Goal: Task Accomplishment & Management: Manage account settings

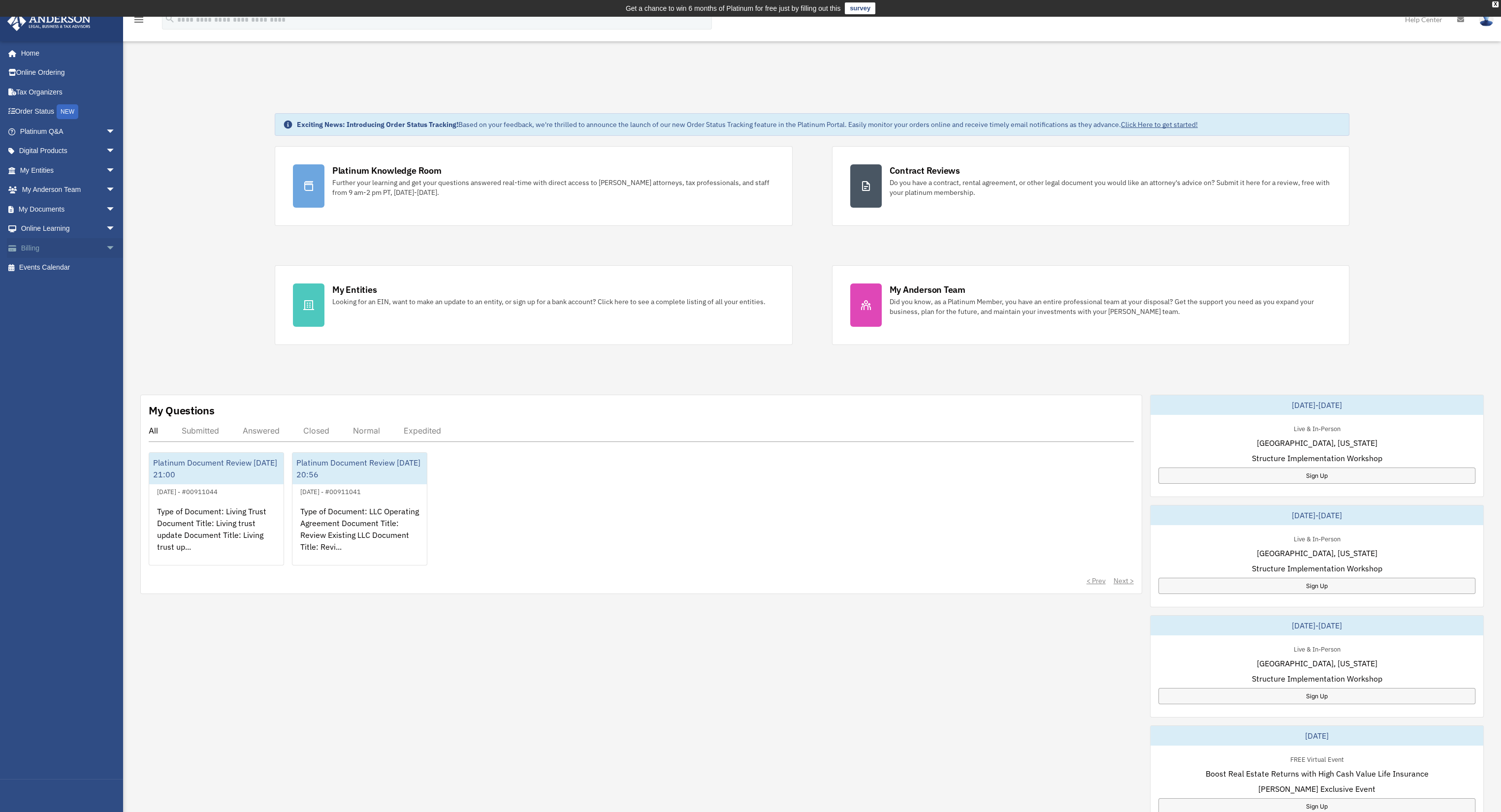
click at [106, 247] on span "arrow_drop_down" at bounding box center [116, 248] width 19 height 20
click at [65, 283] on link "Past Invoices" at bounding box center [72, 287] width 117 height 19
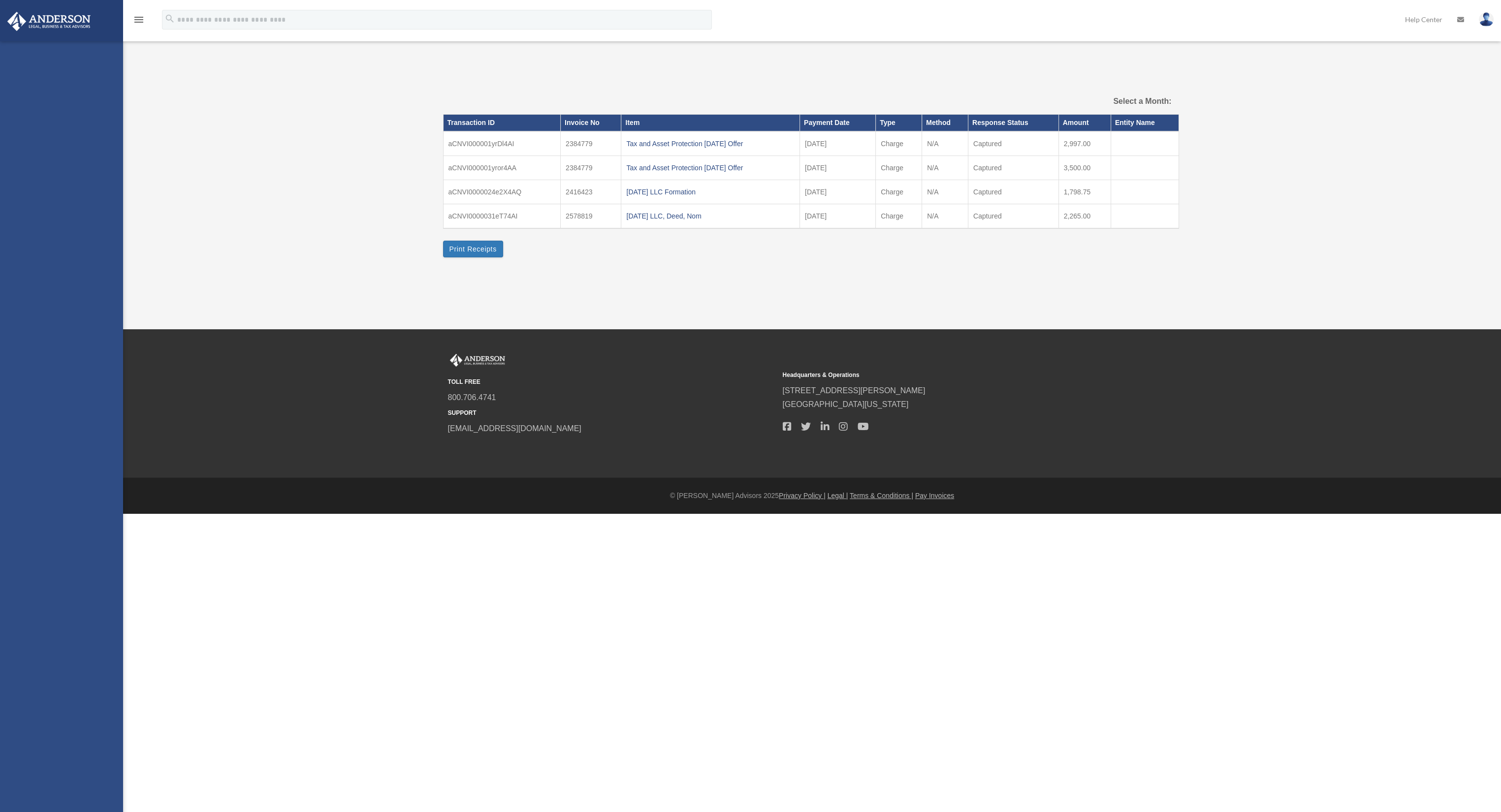
select select
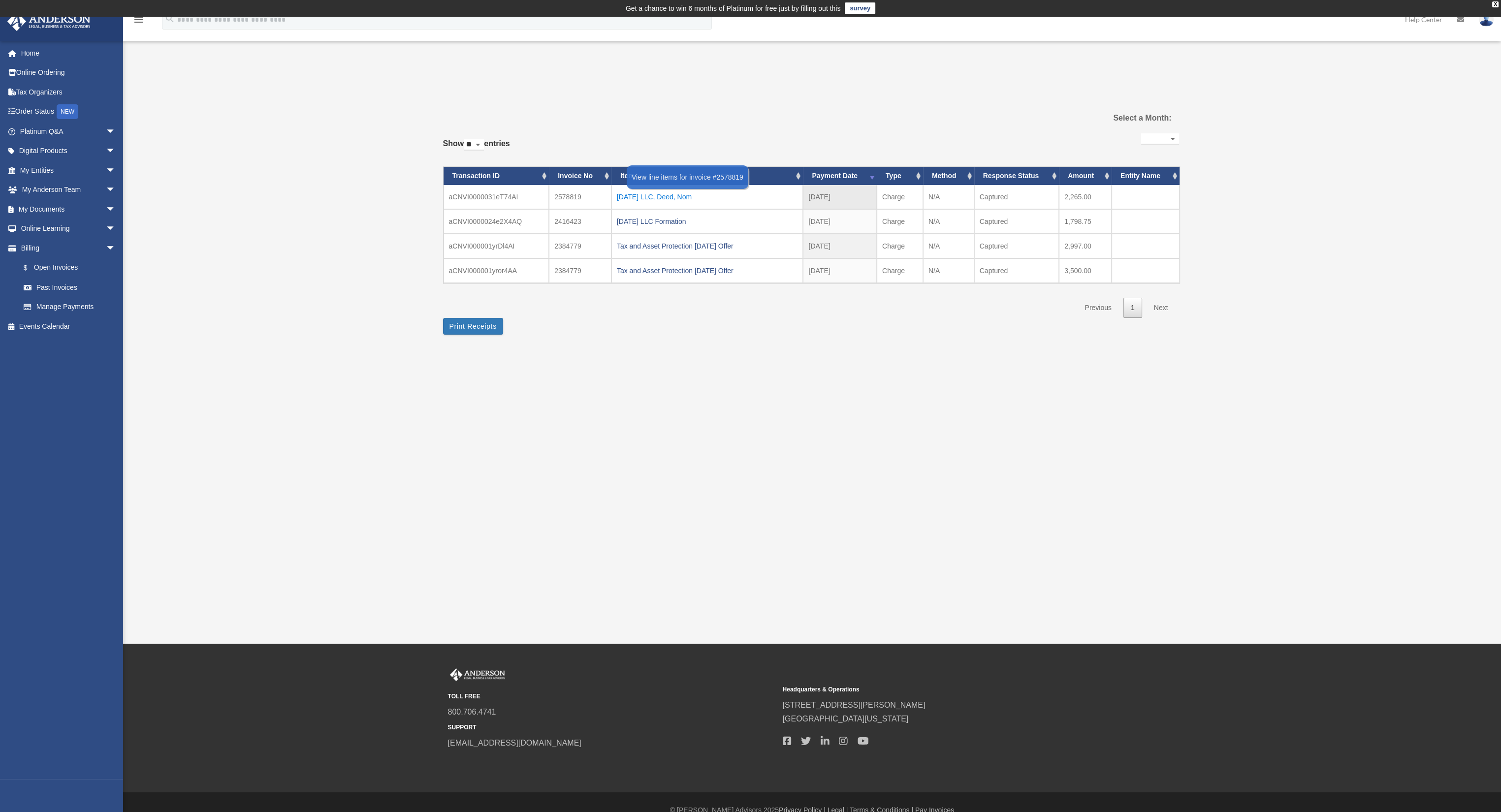
click at [683, 195] on div "[DATE] LLC, Deed, Nom" at bounding box center [707, 197] width 182 height 14
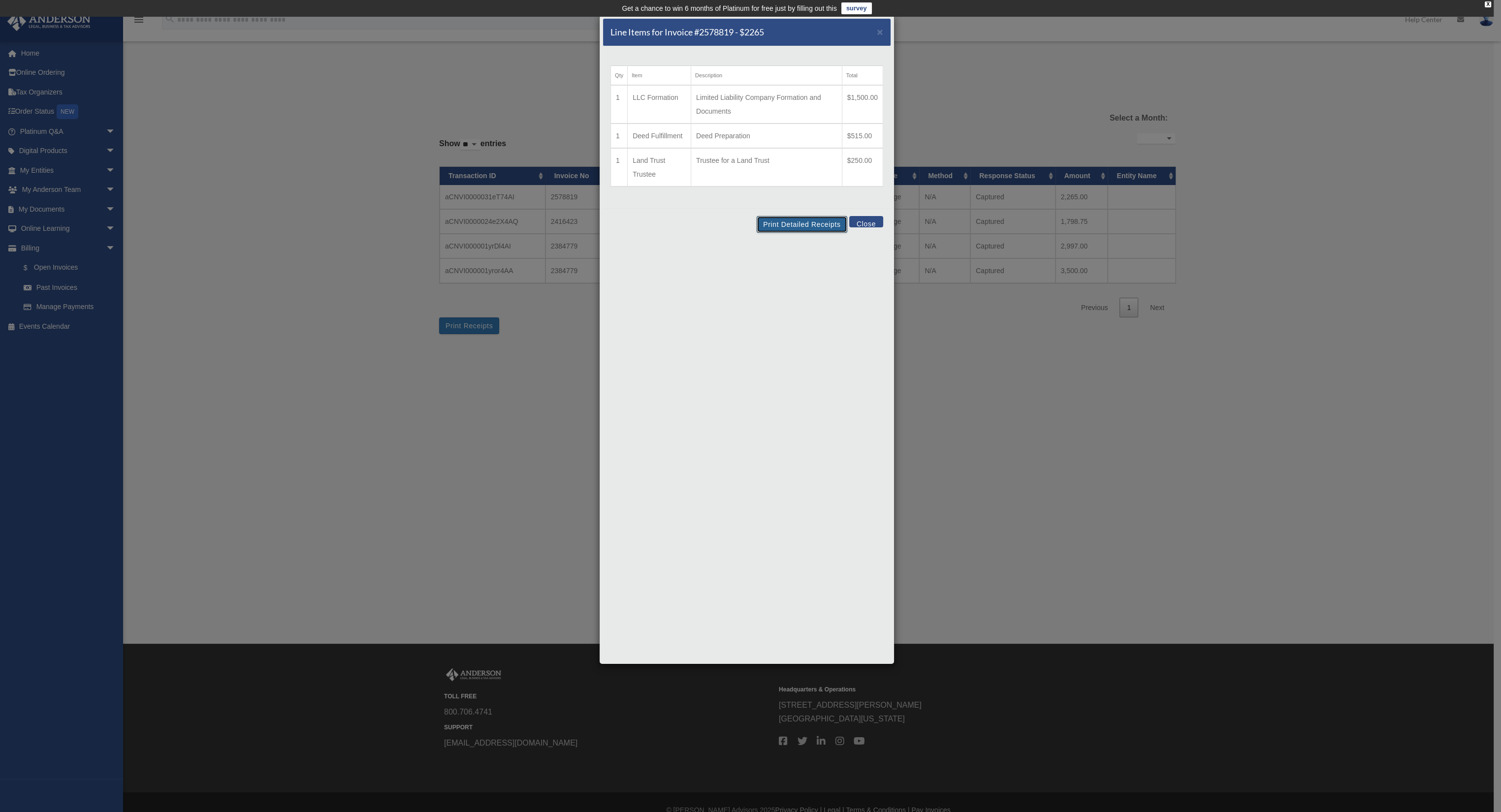
drag, startPoint x: 799, startPoint y: 222, endPoint x: 319, endPoint y: 599, distance: 610.4
click at [799, 222] on button "Print Detailed Receipts" at bounding box center [802, 224] width 90 height 16
